Goal: Task Accomplishment & Management: Manage account settings

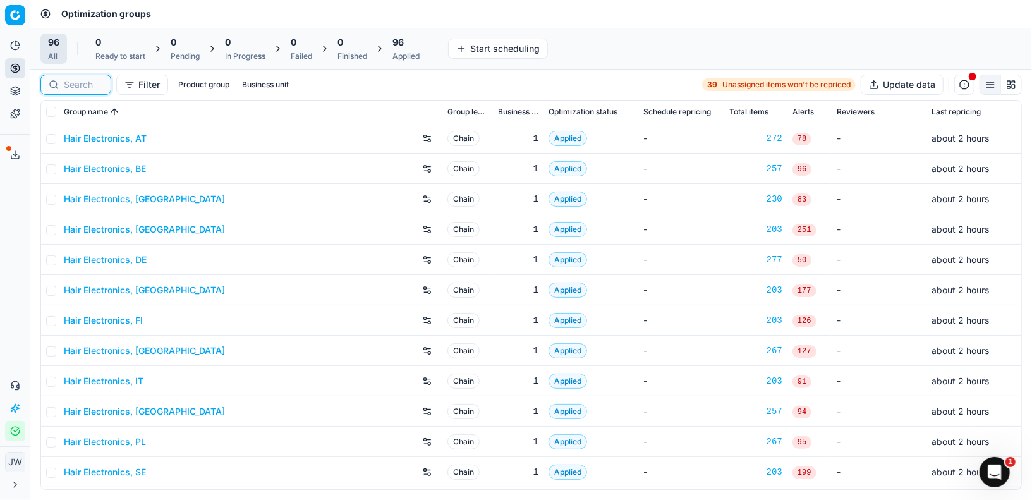
click at [76, 87] on input at bounding box center [83, 84] width 39 height 13
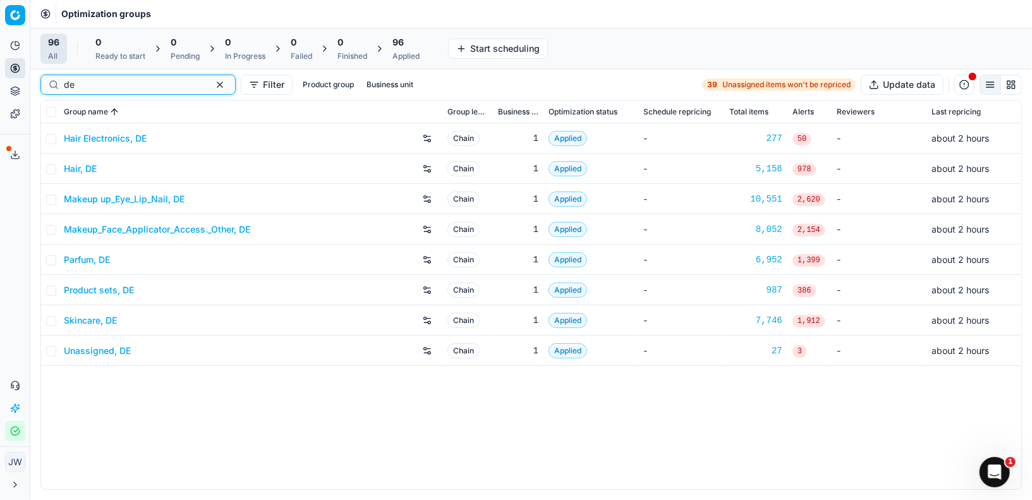
type input "de"
click at [85, 315] on link "Skincare, DE" at bounding box center [90, 320] width 53 height 13
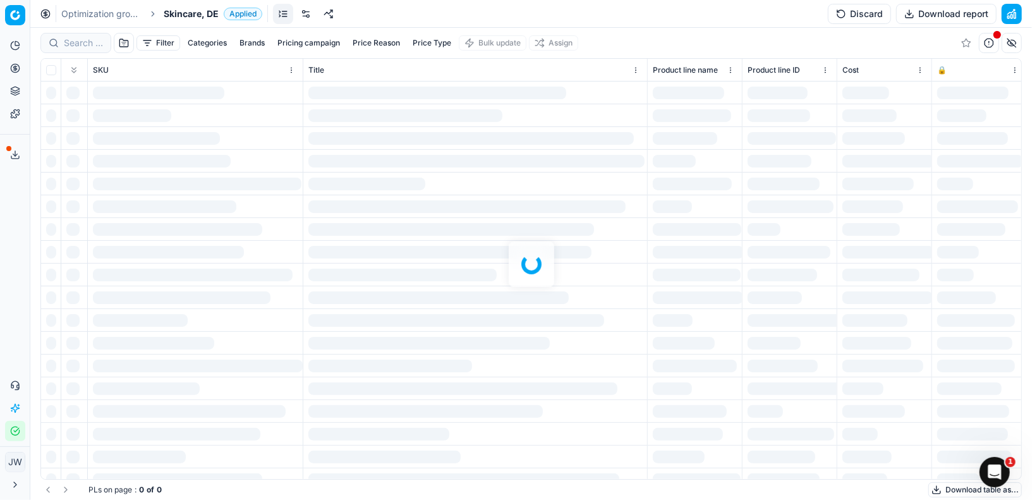
click at [303, 15] on link at bounding box center [306, 14] width 20 height 20
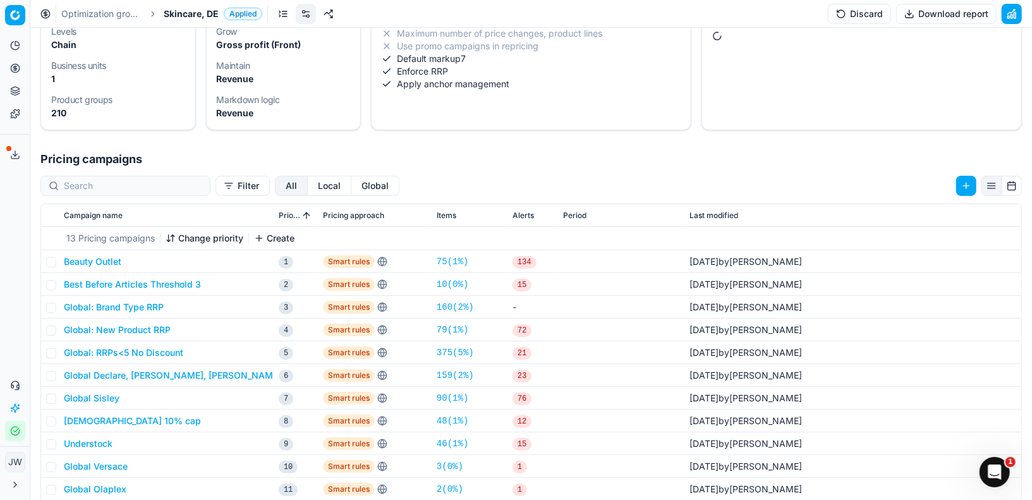
scroll to position [114, 0]
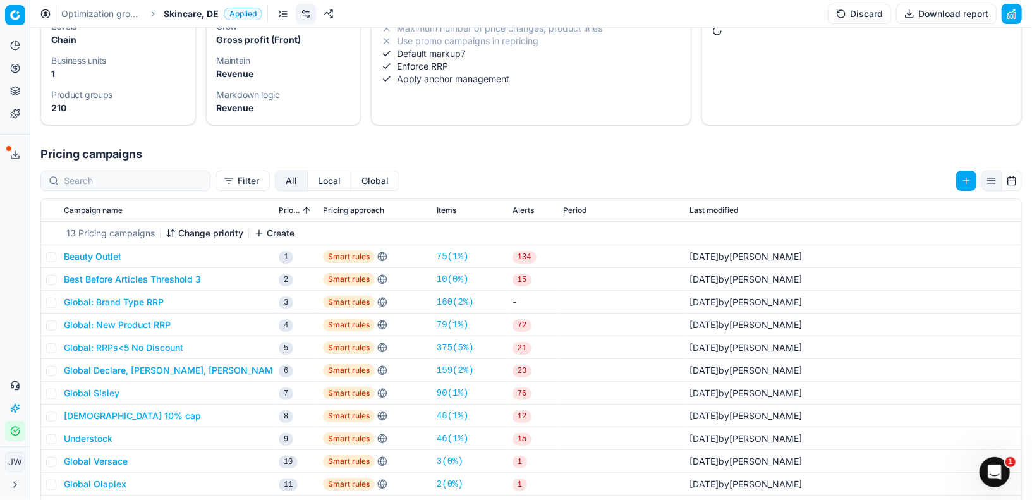
click at [139, 322] on button "Global: New Product RRP" at bounding box center [117, 324] width 107 height 13
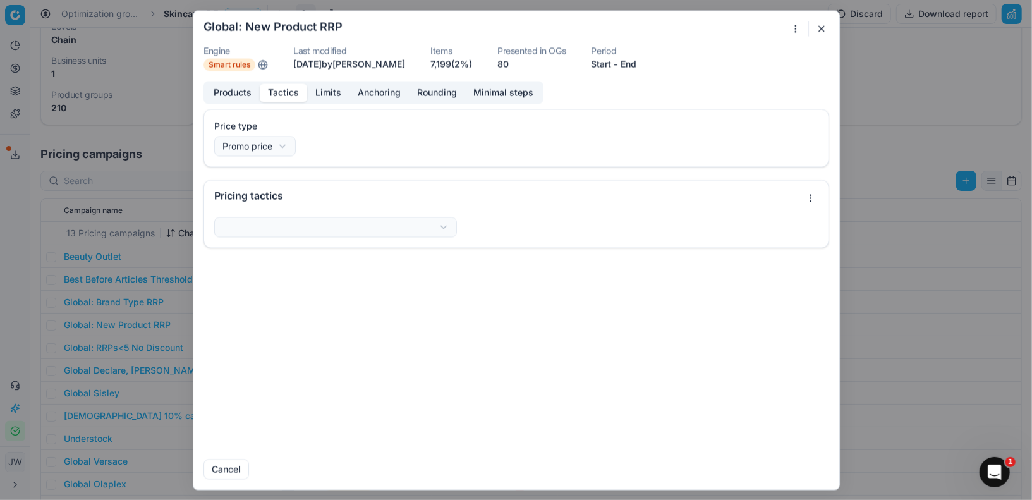
click at [291, 89] on button "Tactics" at bounding box center [283, 92] width 47 height 18
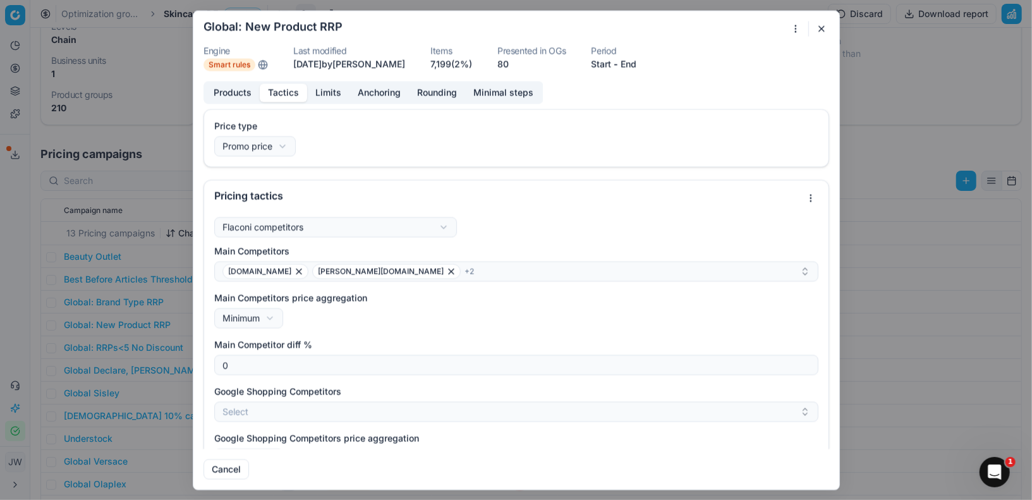
click at [243, 88] on button "Products" at bounding box center [232, 92] width 54 height 18
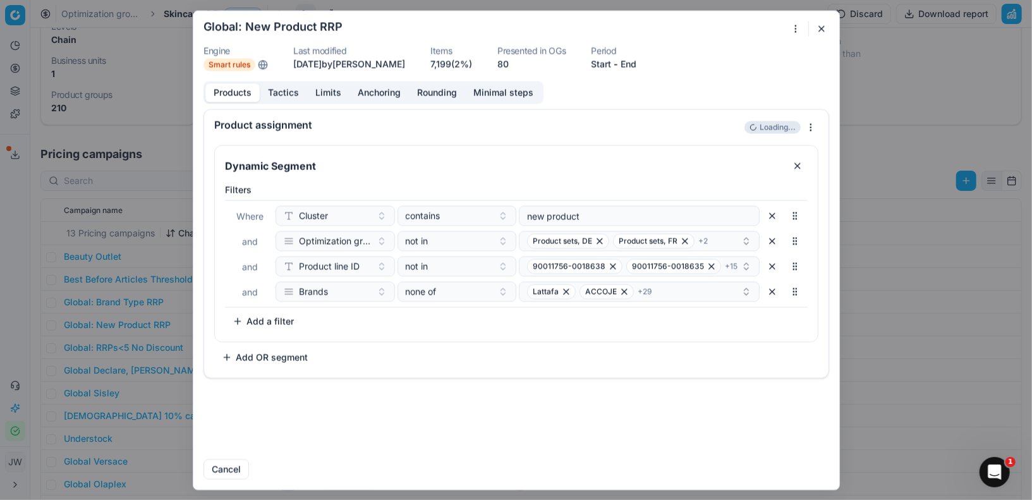
click at [819, 28] on button "button" at bounding box center [821, 28] width 15 height 15
